Goal: Task Accomplishment & Management: Manage account settings

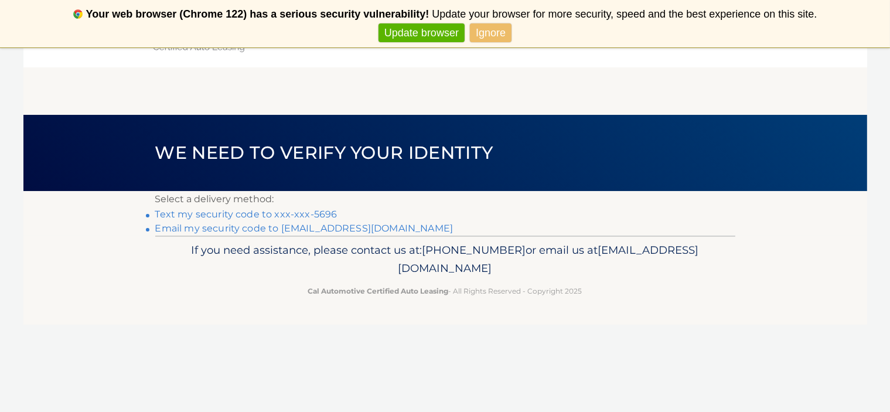
click at [312, 215] on link "Text my security code to xxx-xxx-5696" at bounding box center [246, 214] width 182 height 11
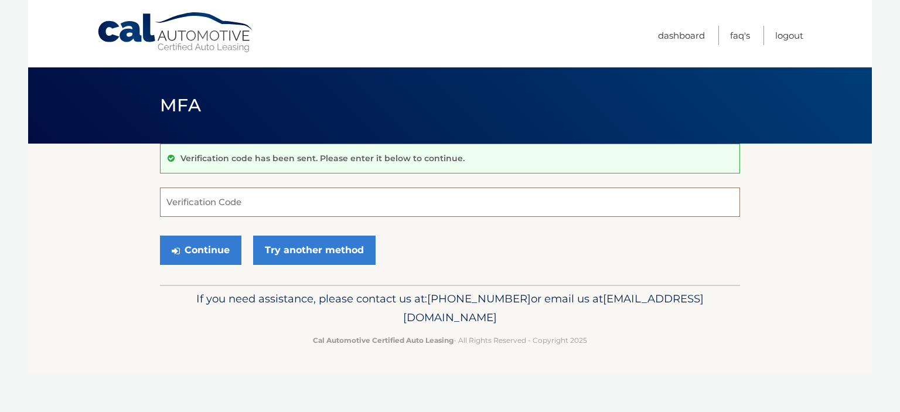
click at [300, 207] on input "Verification Code" at bounding box center [450, 201] width 580 height 29
type input "039105"
click at [192, 252] on button "Continue" at bounding box center [200, 249] width 81 height 29
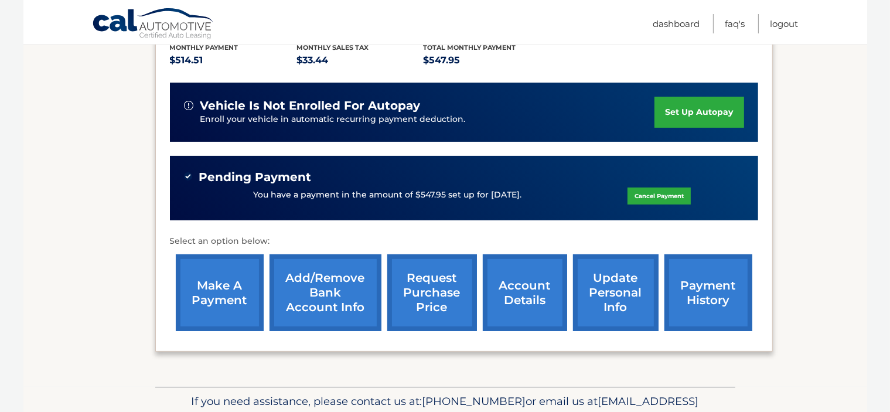
scroll to position [258, 0]
